Goal: Find specific page/section: Find specific page/section

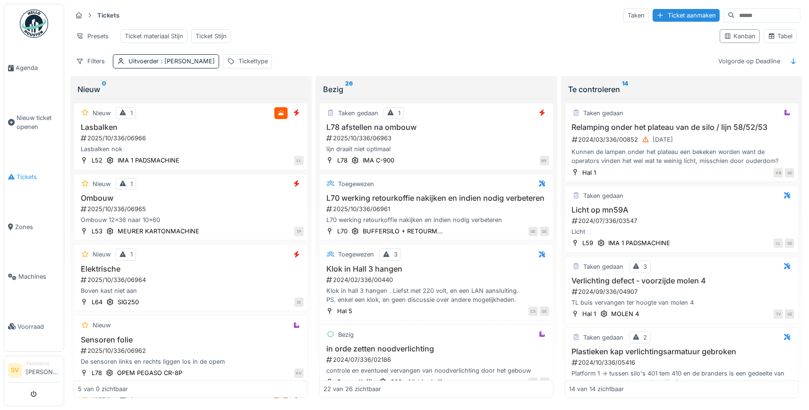
click at [30, 172] on span "Tickets" at bounding box center [38, 176] width 43 height 9
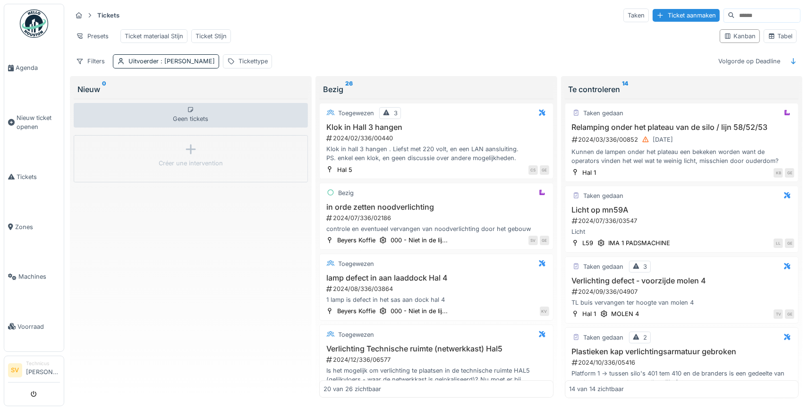
click at [202, 244] on div "Geen tickets Créer une intervention" at bounding box center [191, 248] width 234 height 299
drag, startPoint x: 382, startPoint y: 399, endPoint x: 418, endPoint y: 422, distance: 43.1
click at [25, 176] on span "Tickets" at bounding box center [38, 176] width 43 height 9
